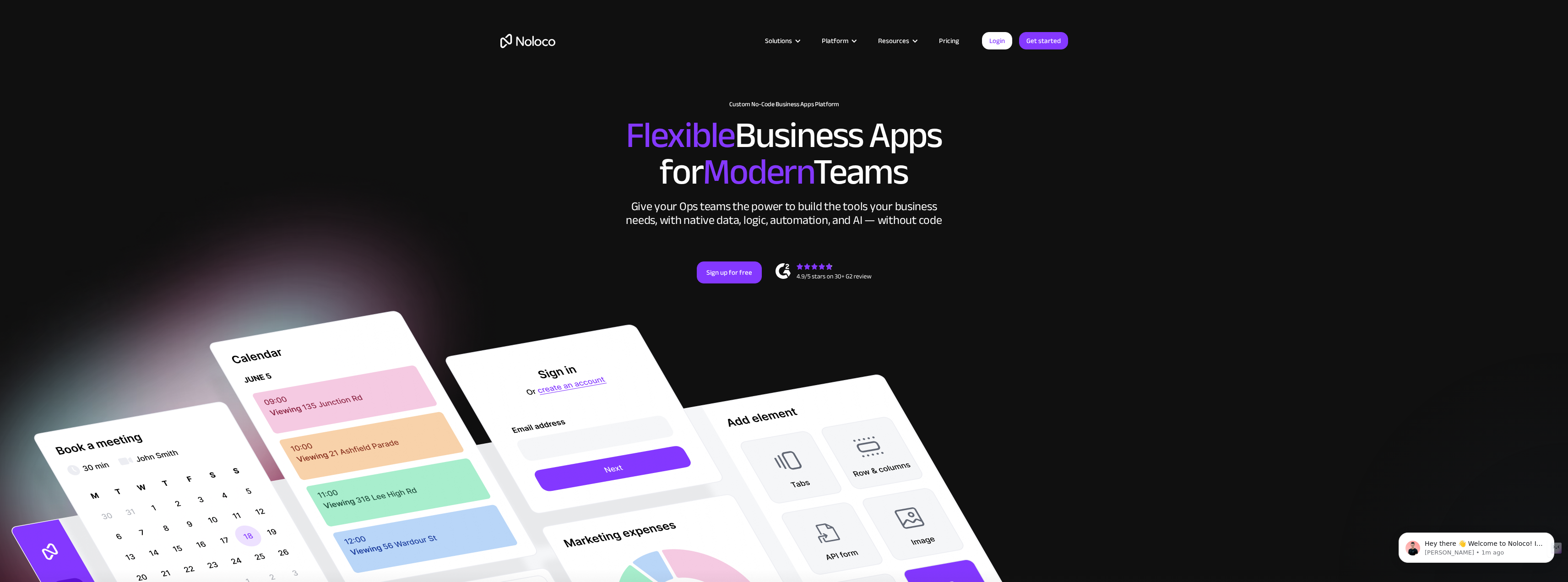
click at [949, 42] on link "Pricing" at bounding box center [949, 40] width 43 height 12
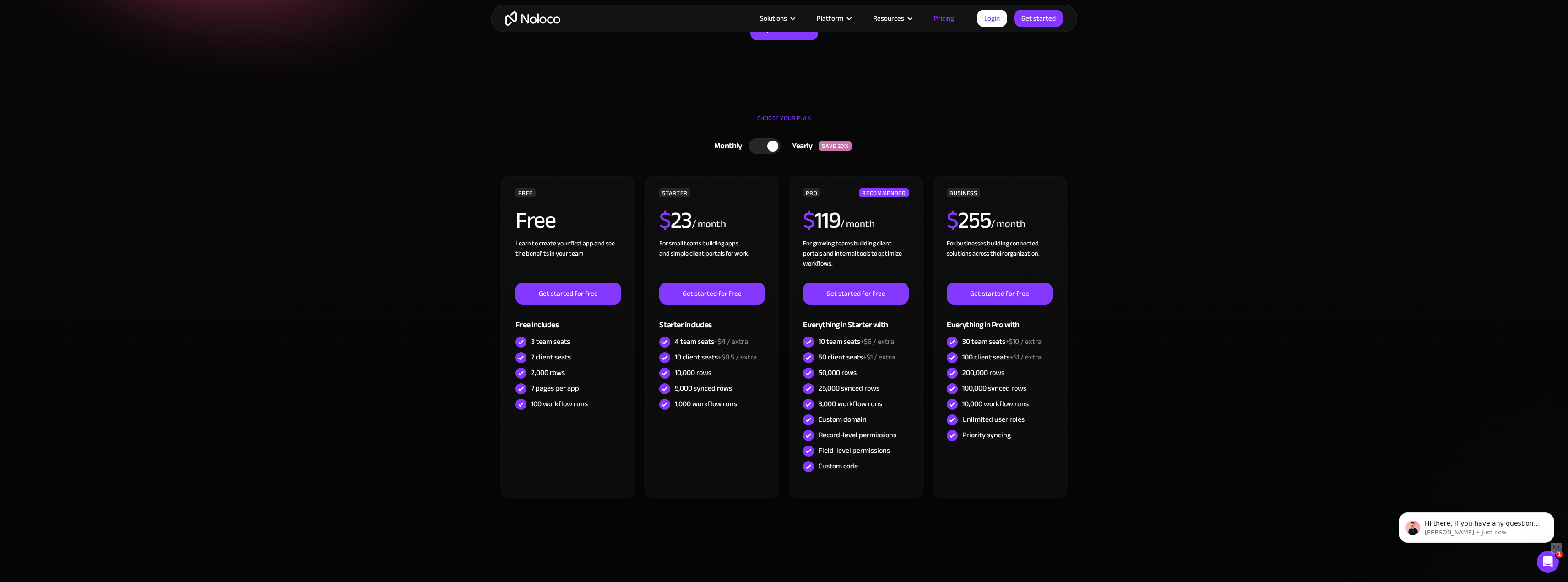
click at [750, 148] on div at bounding box center [764, 146] width 32 height 16
click at [770, 144] on div at bounding box center [768, 146] width 32 height 16
click at [770, 144] on div at bounding box center [773, 146] width 11 height 11
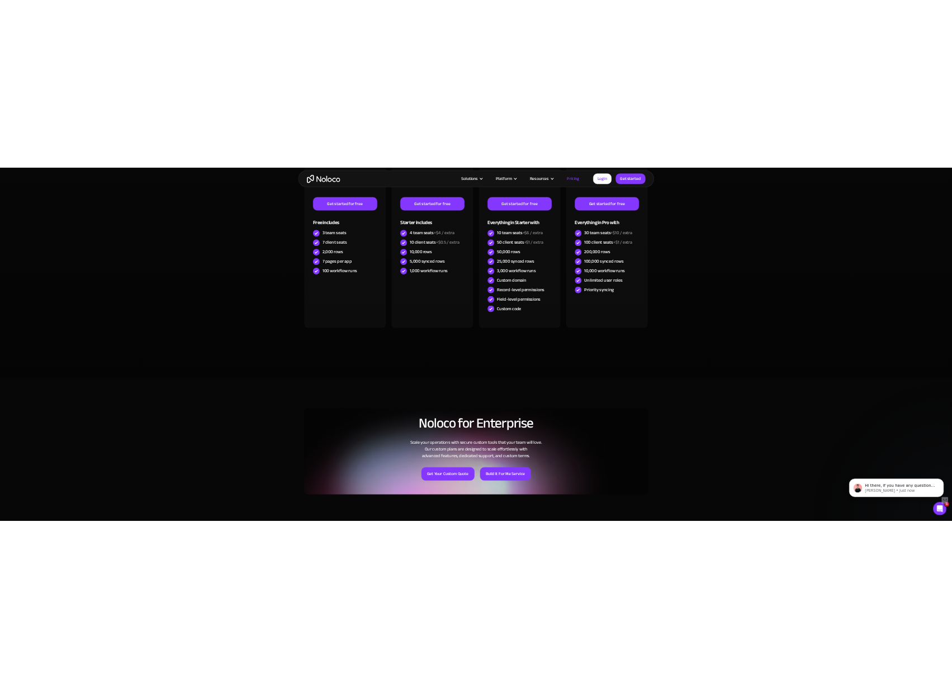
scroll to position [168, 0]
